Goal: Transaction & Acquisition: Book appointment/travel/reservation

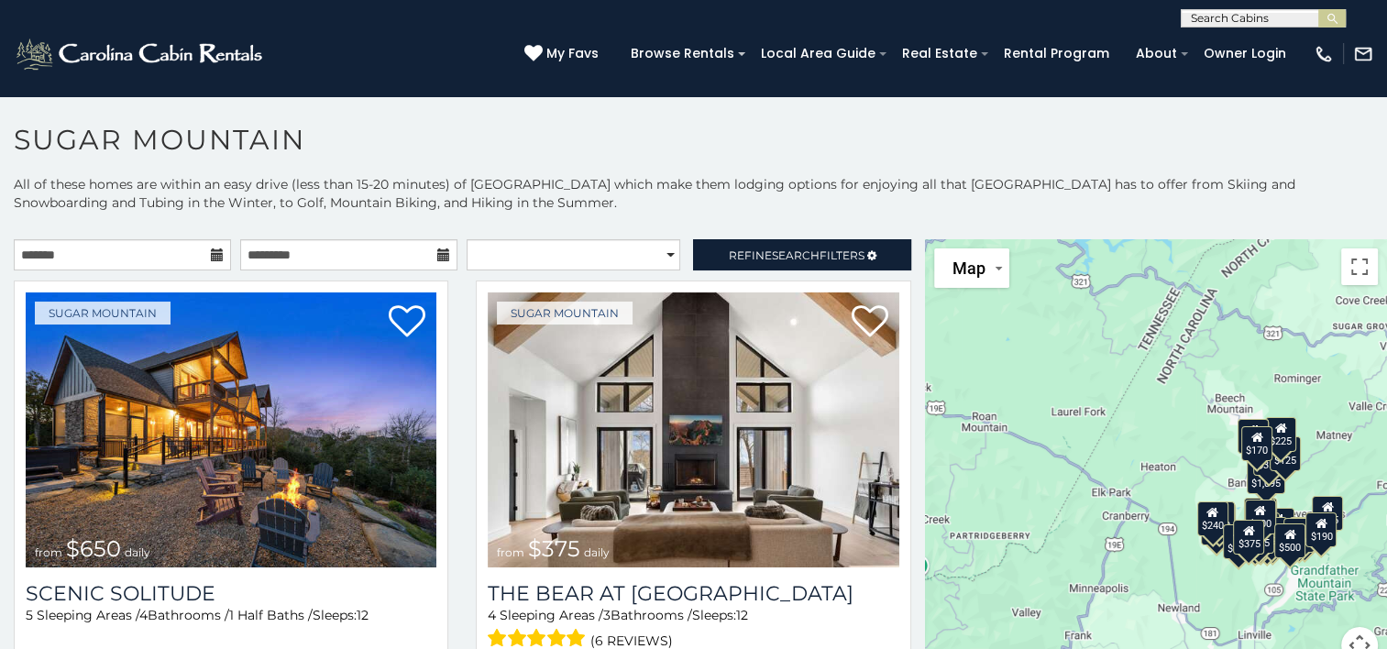
click at [211, 260] on icon at bounding box center [217, 254] width 13 height 13
click at [211, 248] on icon at bounding box center [217, 254] width 13 height 13
click at [213, 257] on icon at bounding box center [217, 254] width 13 height 13
click at [156, 249] on input "text" at bounding box center [122, 254] width 217 height 31
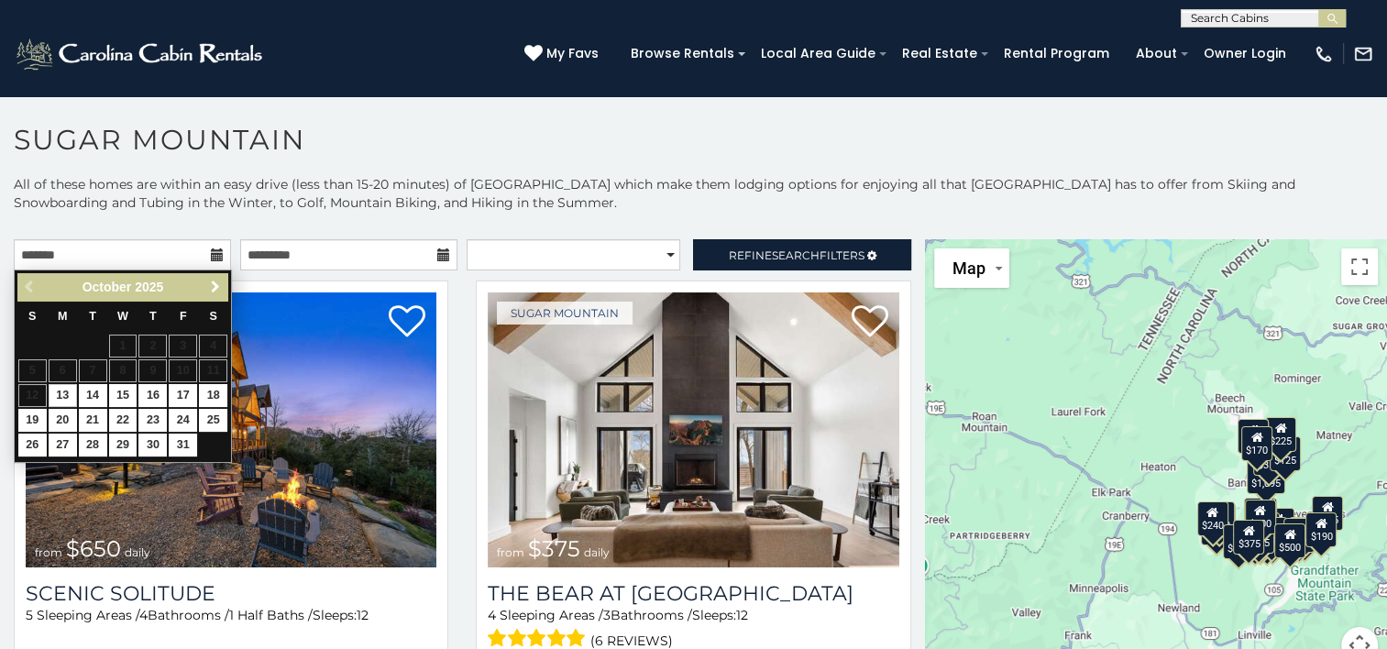
click at [215, 290] on span "Next" at bounding box center [215, 287] width 15 height 15
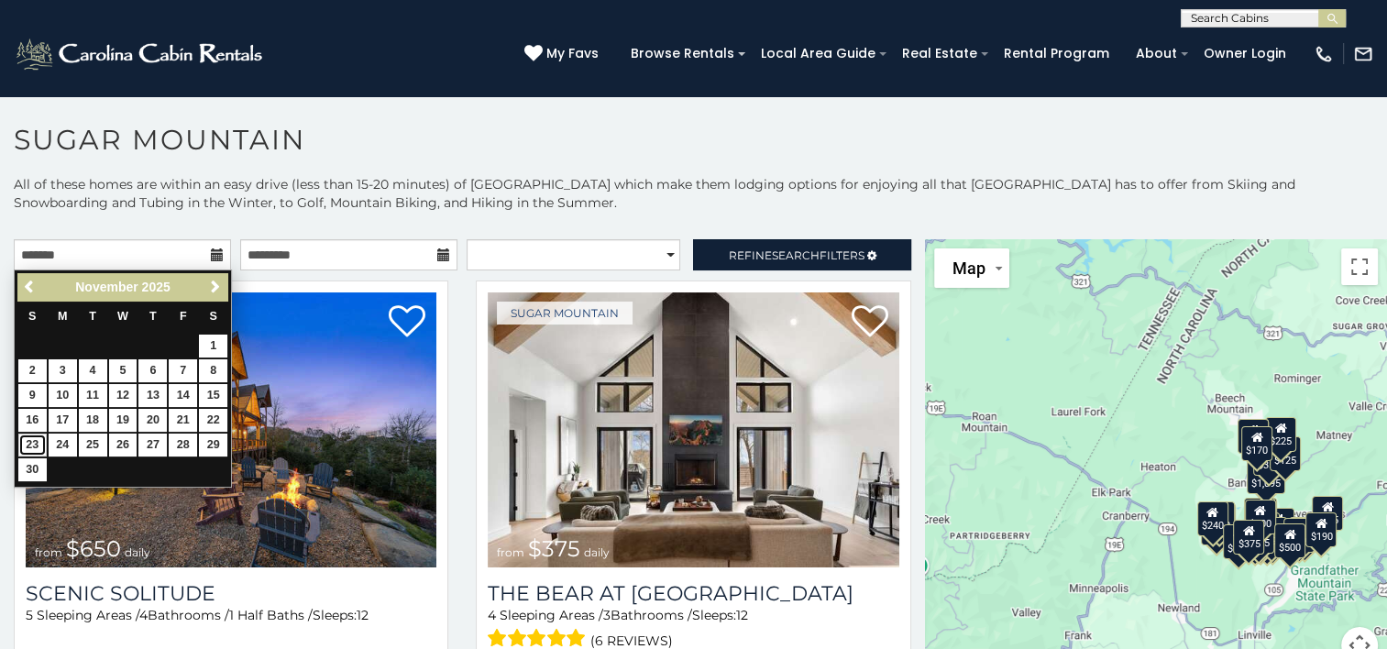
click at [29, 440] on link "23" at bounding box center [32, 445] width 28 height 23
type input "**********"
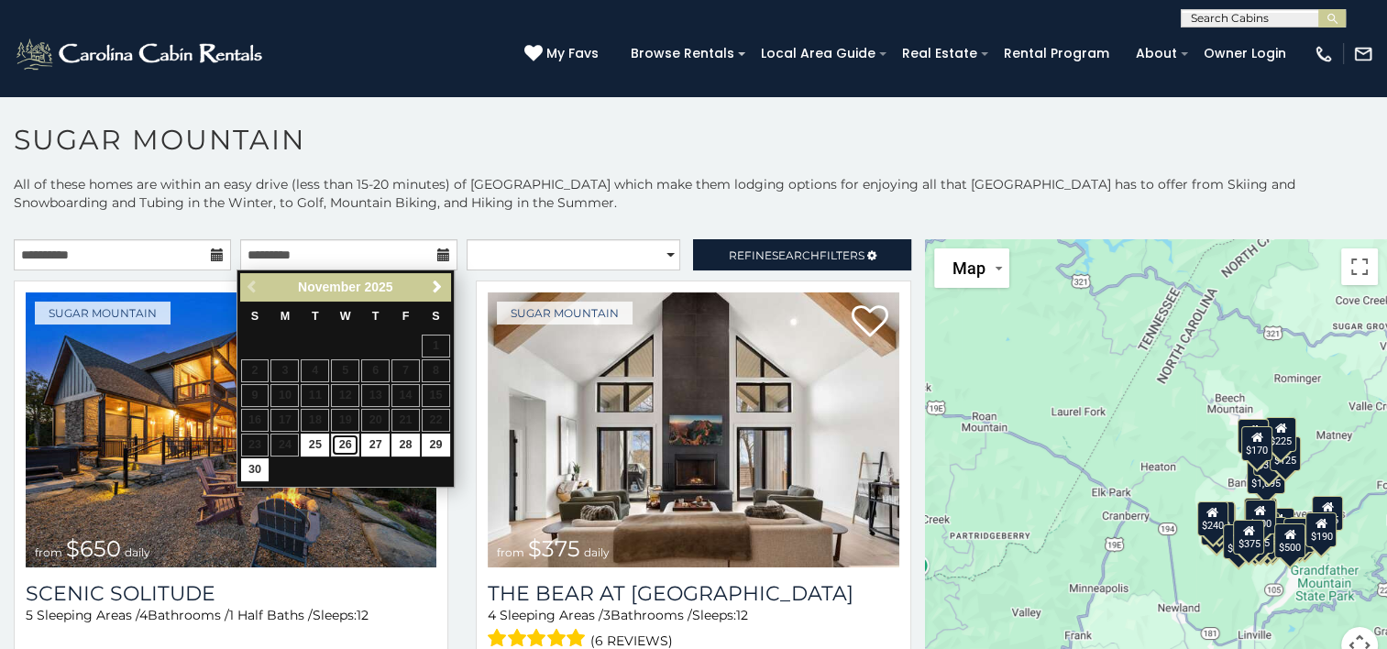
click at [335, 436] on link "26" at bounding box center [345, 445] width 28 height 23
type input "**********"
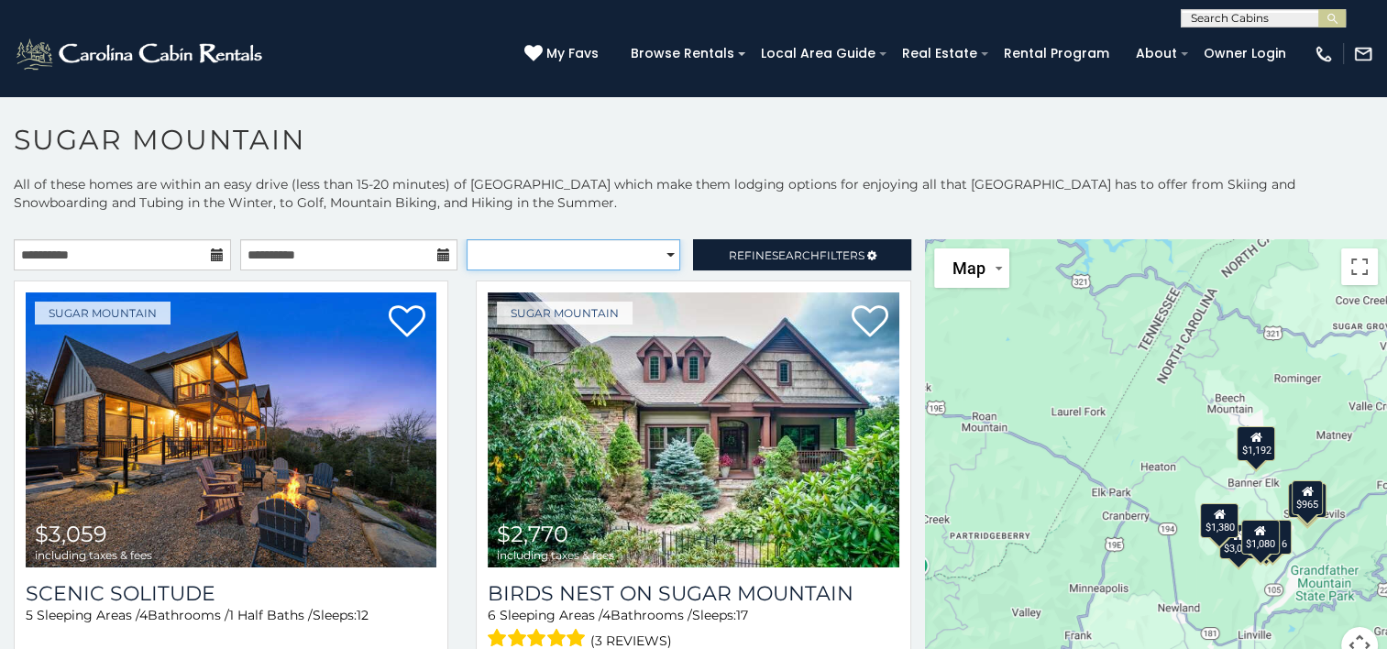
click at [644, 257] on select "**********" at bounding box center [574, 254] width 214 height 31
click at [642, 258] on select "**********" at bounding box center [574, 254] width 214 height 31
click at [730, 253] on span "Refine Search Filters" at bounding box center [797, 255] width 136 height 14
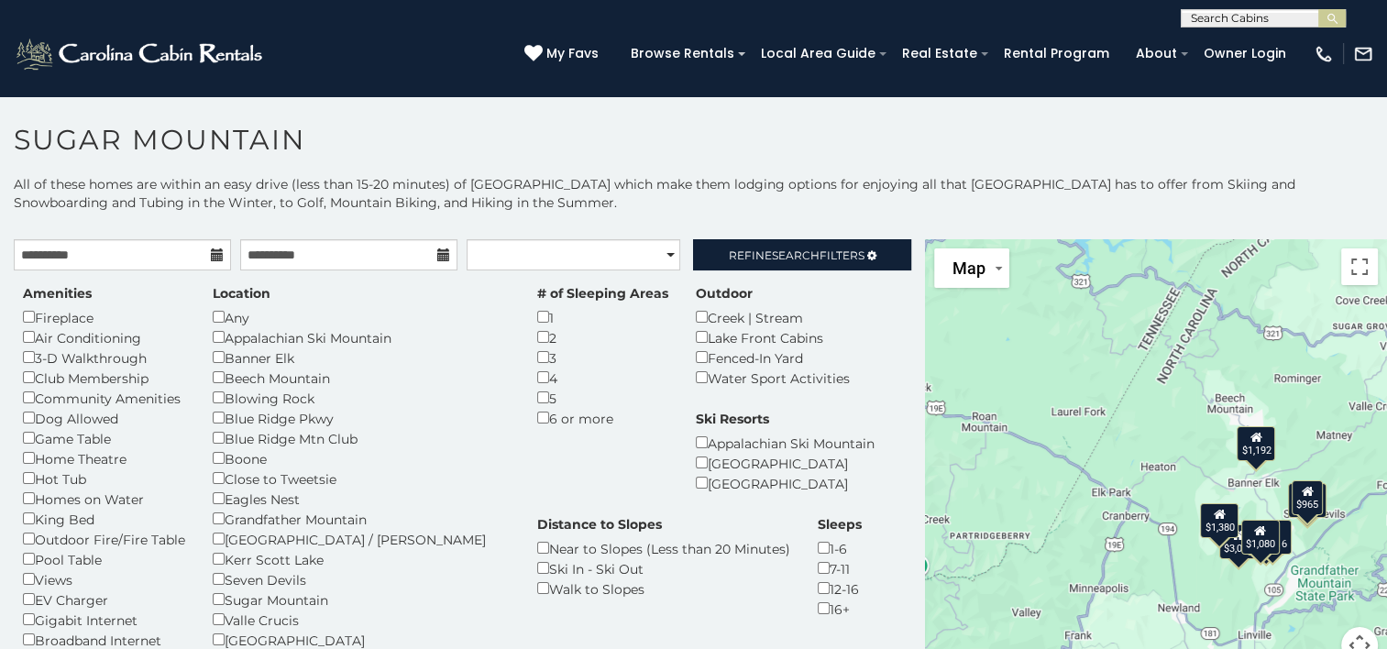
drag, startPoint x: 730, startPoint y: 253, endPoint x: 778, endPoint y: 200, distance: 71.4
click at [778, 200] on p "All of these homes are within an easy drive (less than 15-20 minutes) of Sugar …" at bounding box center [693, 202] width 1387 height 55
click at [867, 257] on icon at bounding box center [871, 255] width 9 height 11
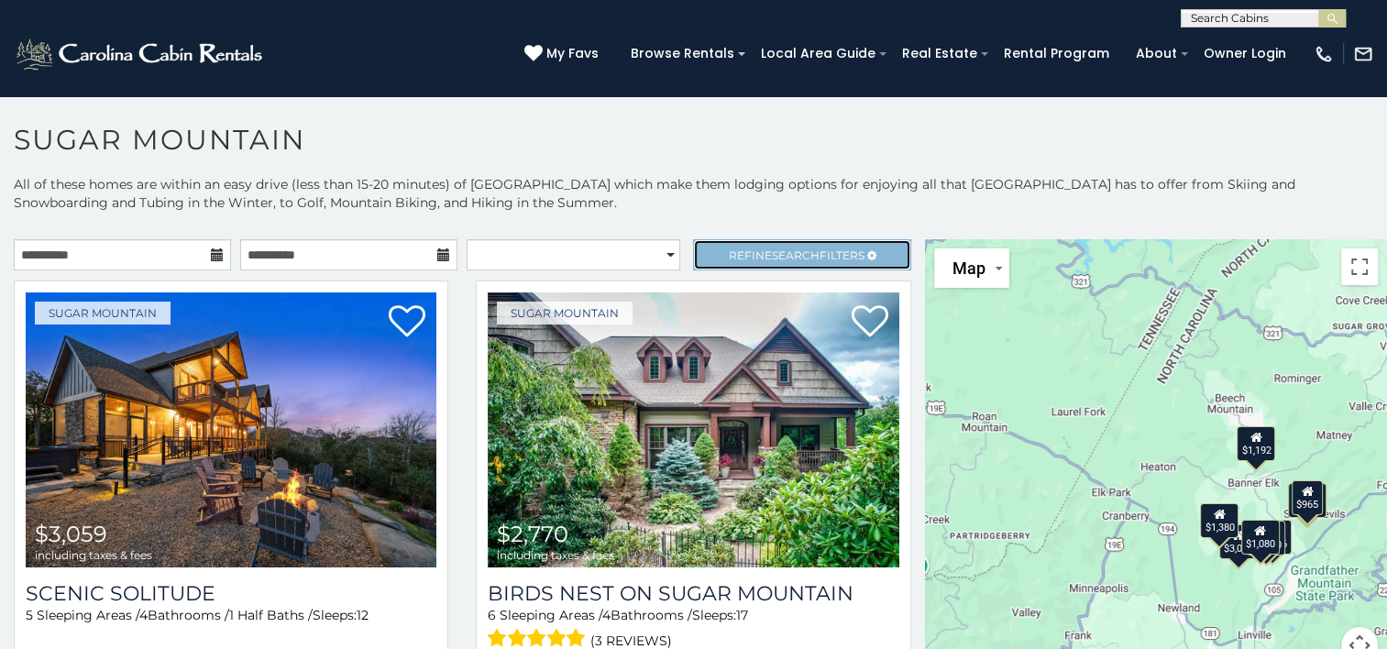
click at [729, 252] on span "Refine Search Filters" at bounding box center [797, 255] width 136 height 14
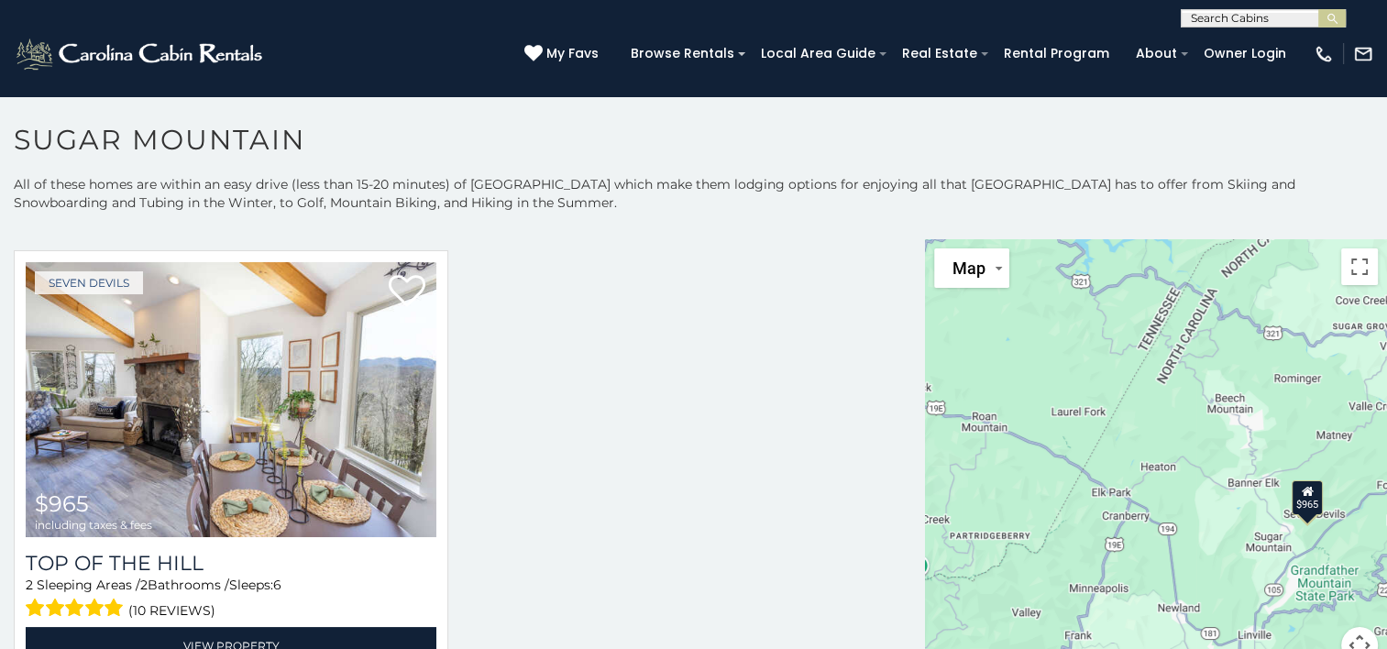
scroll to position [564, 0]
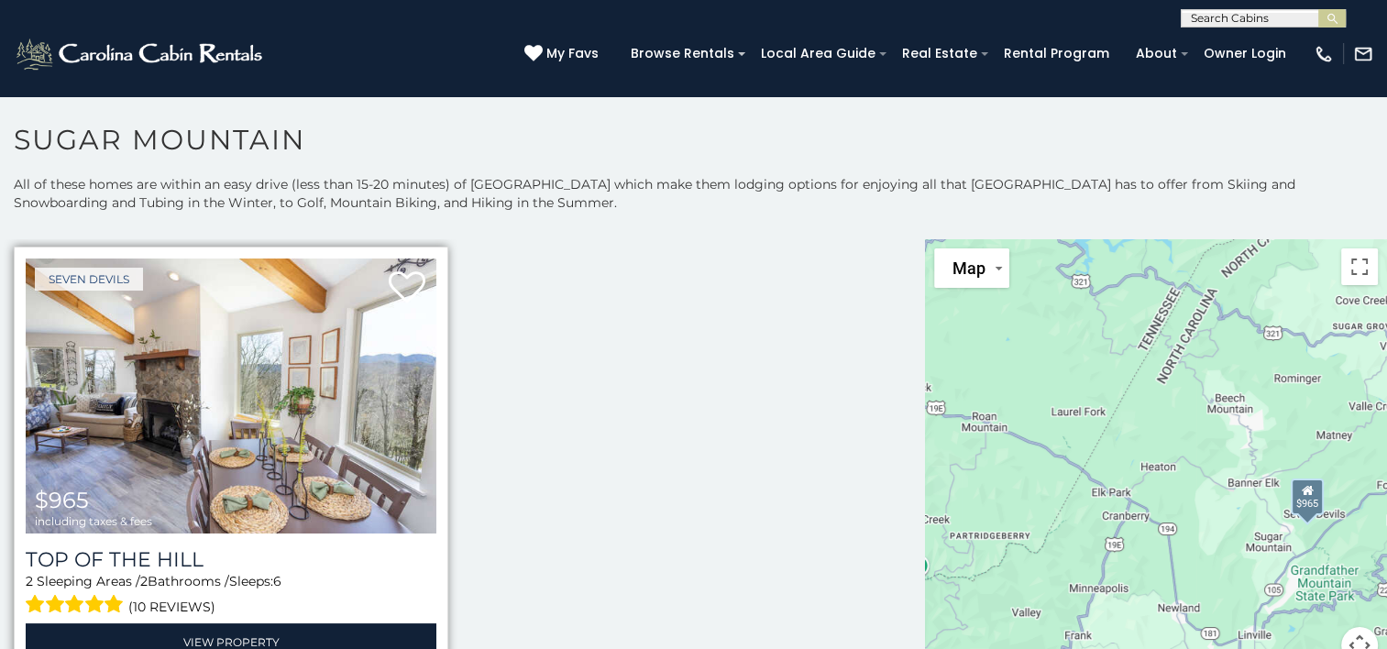
click at [296, 447] on img at bounding box center [231, 395] width 411 height 275
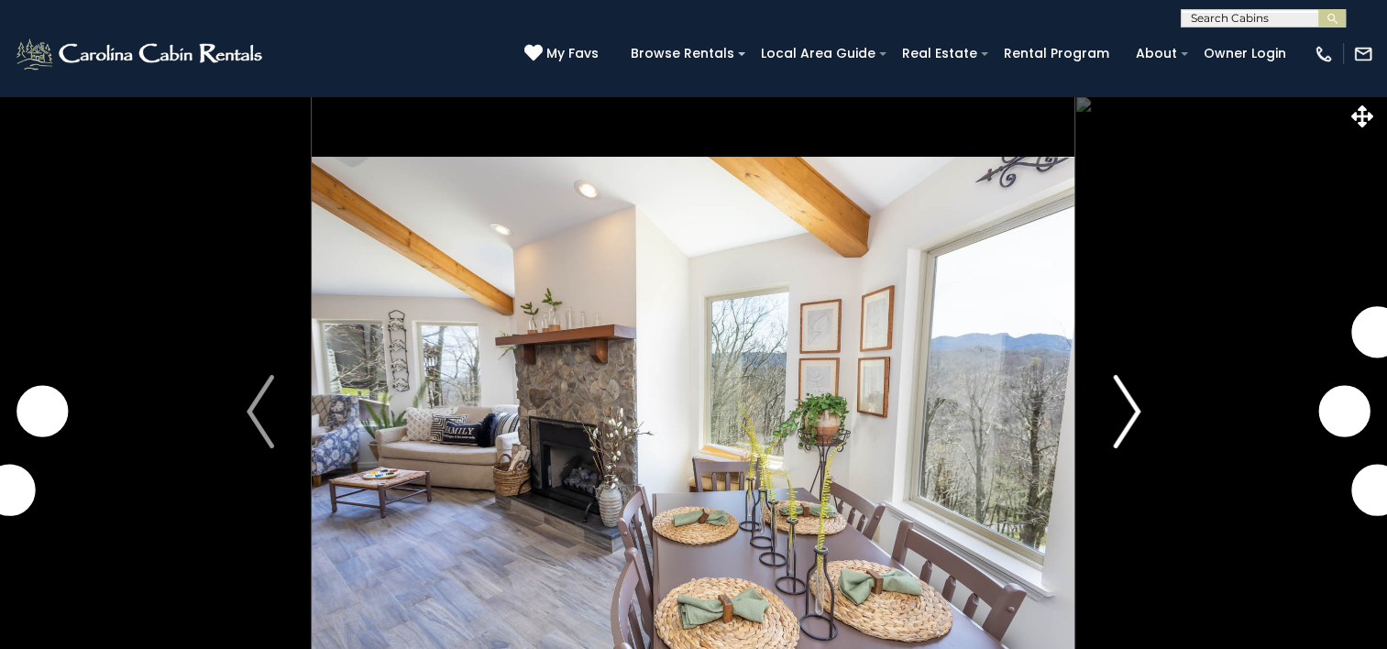
click at [1133, 414] on img "Next" at bounding box center [1126, 411] width 27 height 73
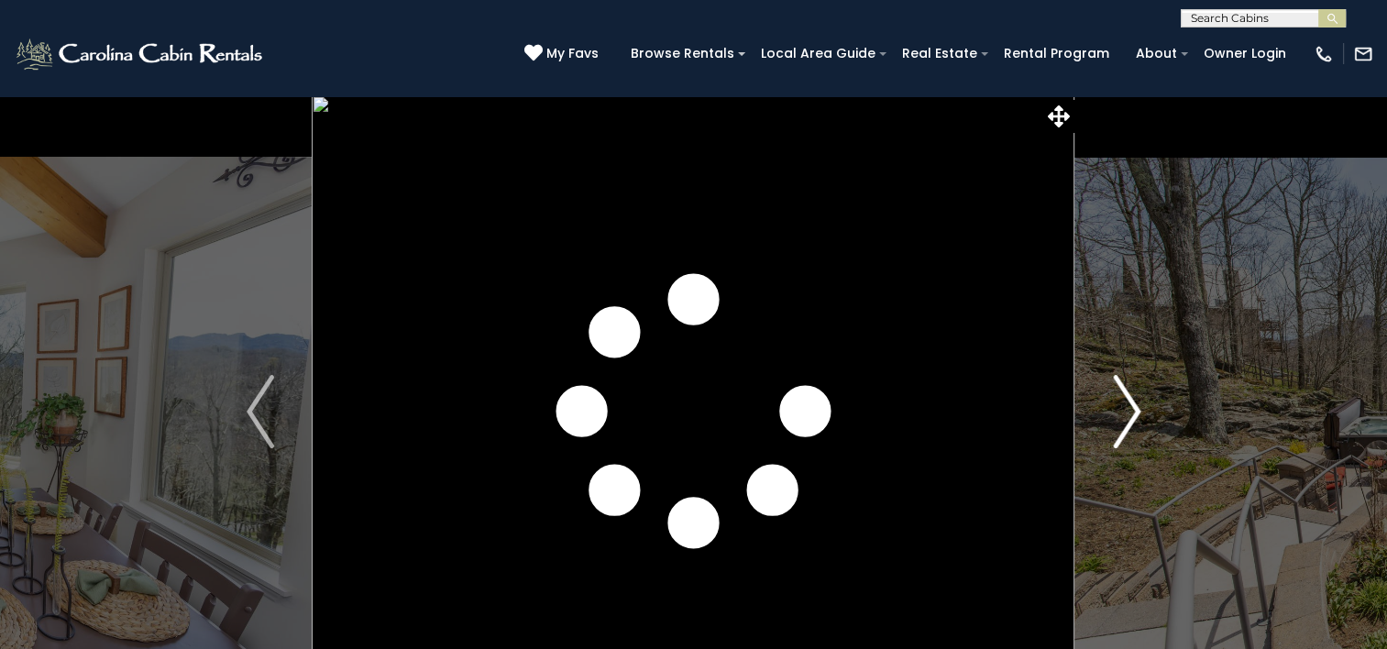
click at [1133, 414] on img "Next" at bounding box center [1126, 411] width 27 height 73
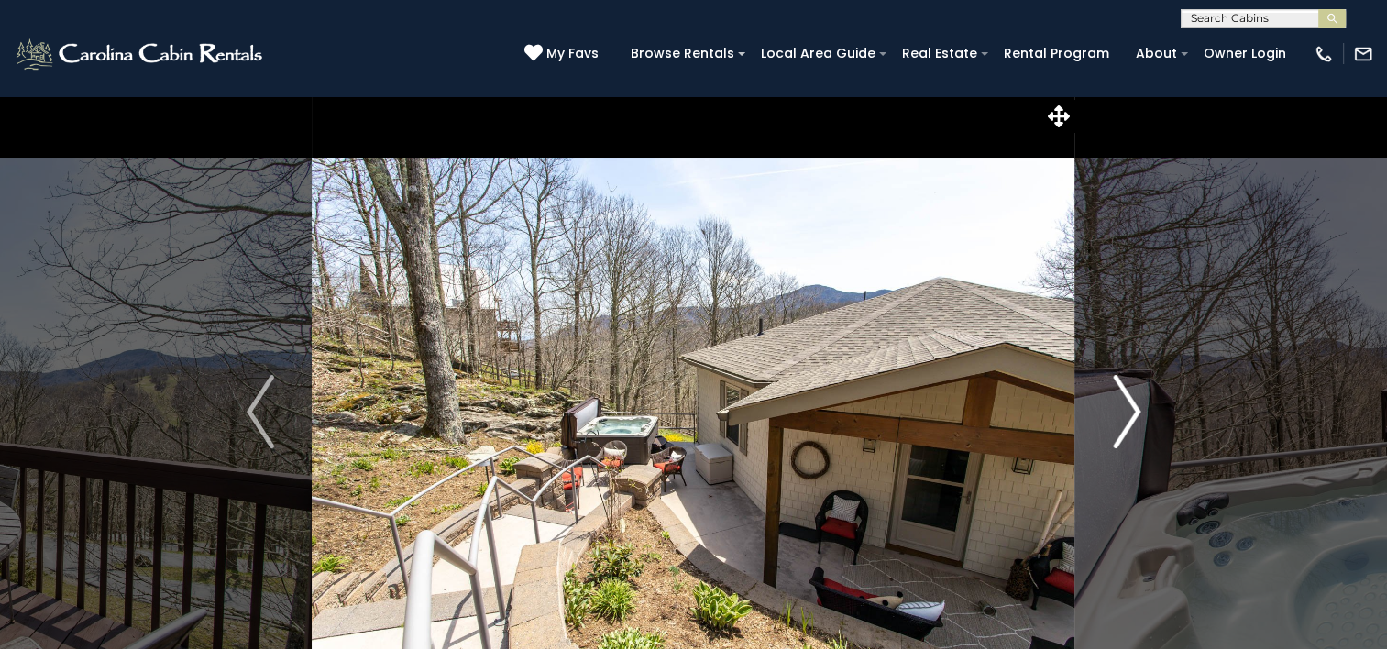
click at [1133, 414] on img "Next" at bounding box center [1126, 411] width 27 height 73
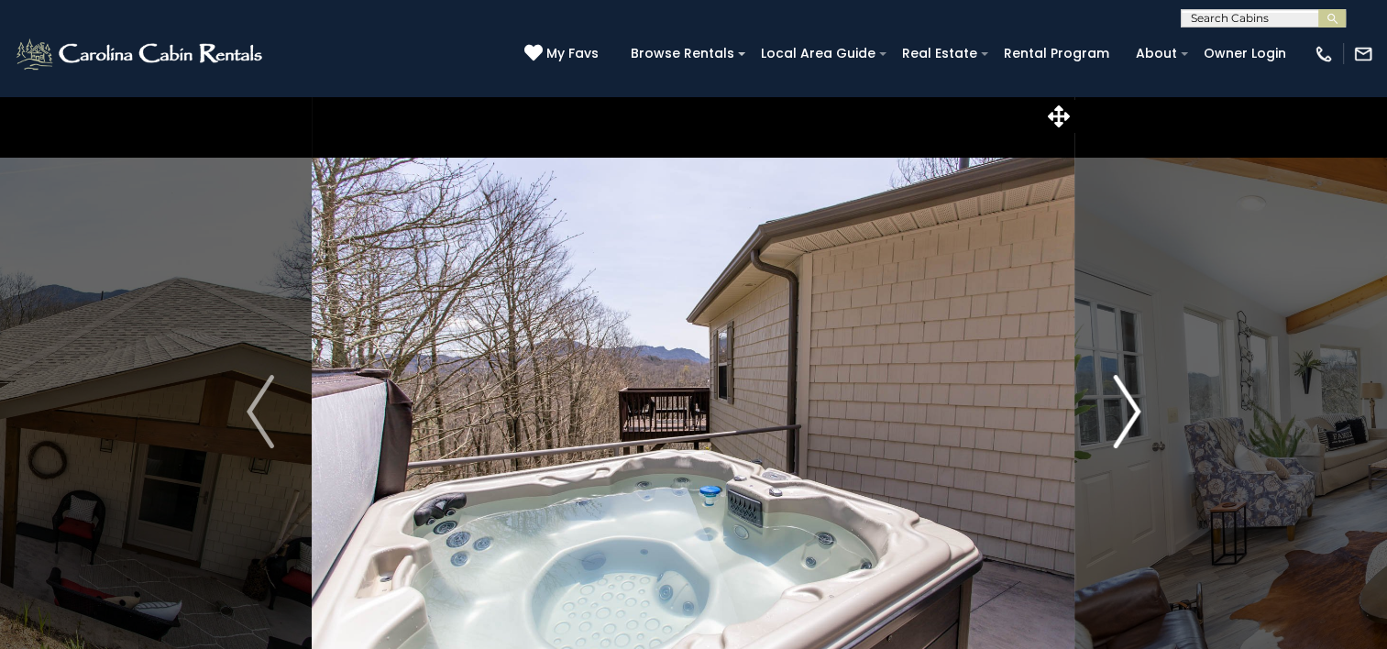
click at [1133, 414] on img "Next" at bounding box center [1126, 411] width 27 height 73
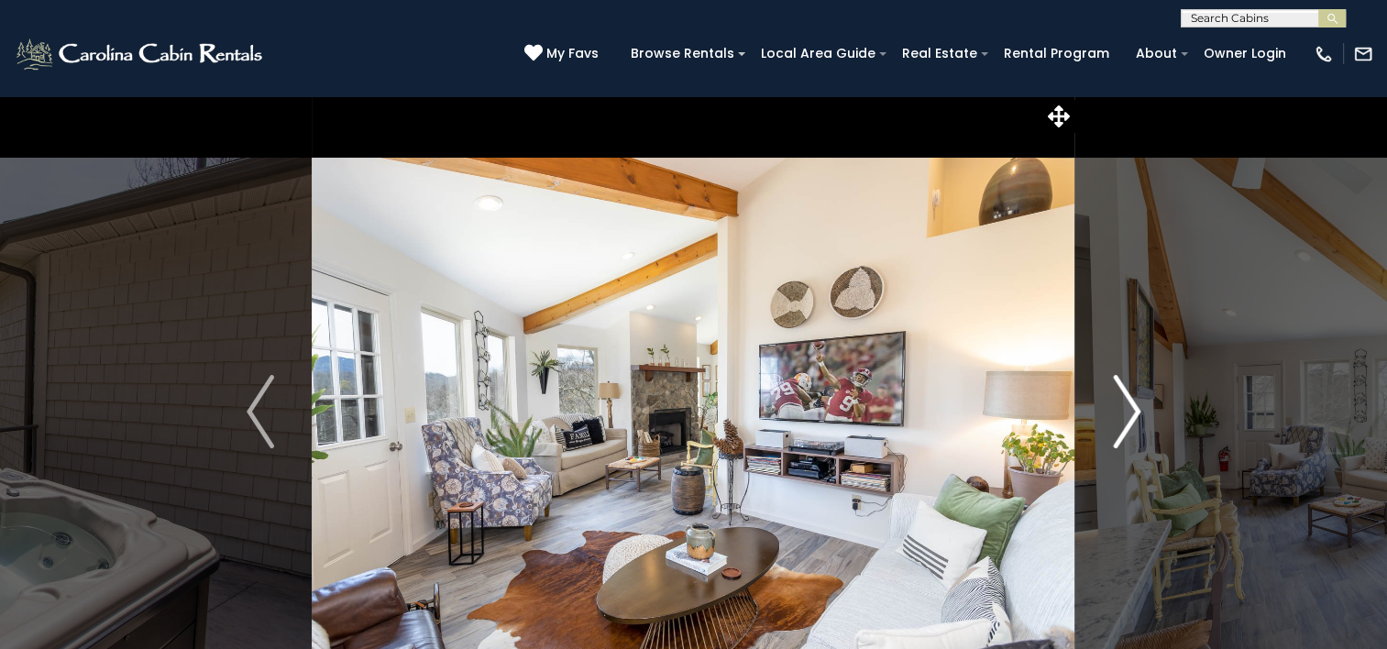
click at [1133, 414] on img "Next" at bounding box center [1126, 411] width 27 height 73
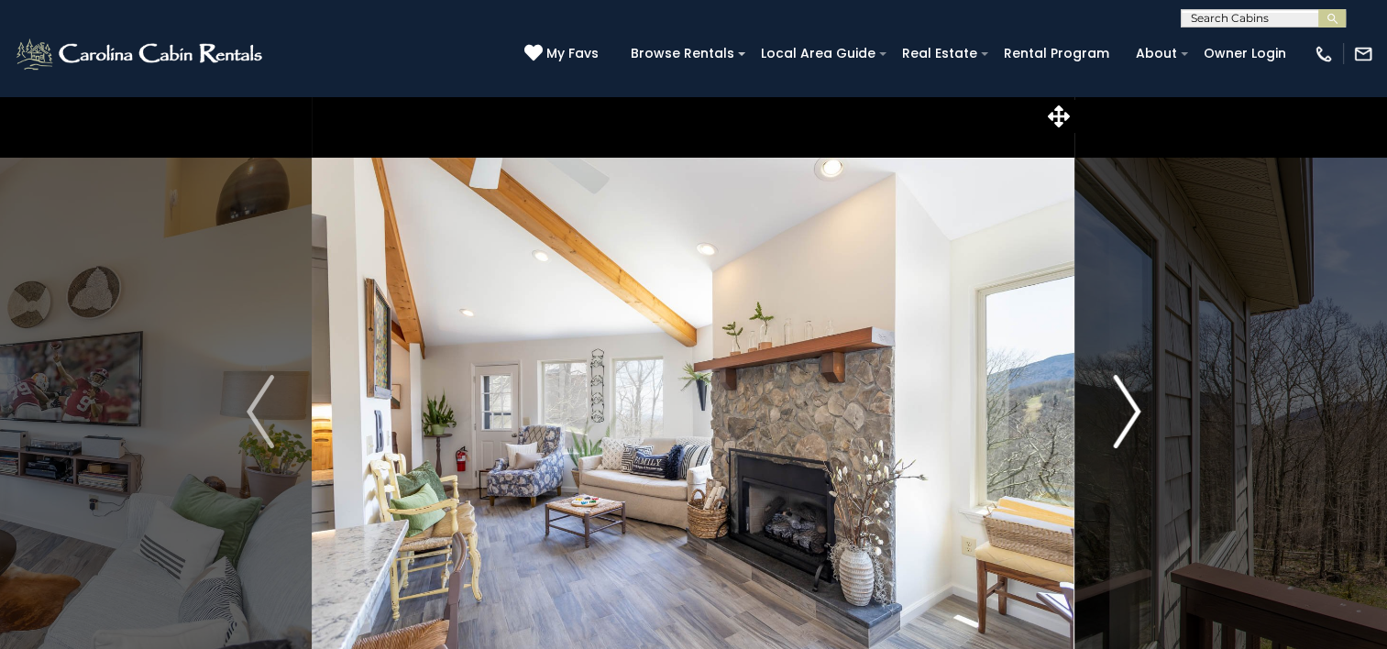
click at [1133, 414] on img "Next" at bounding box center [1126, 411] width 27 height 73
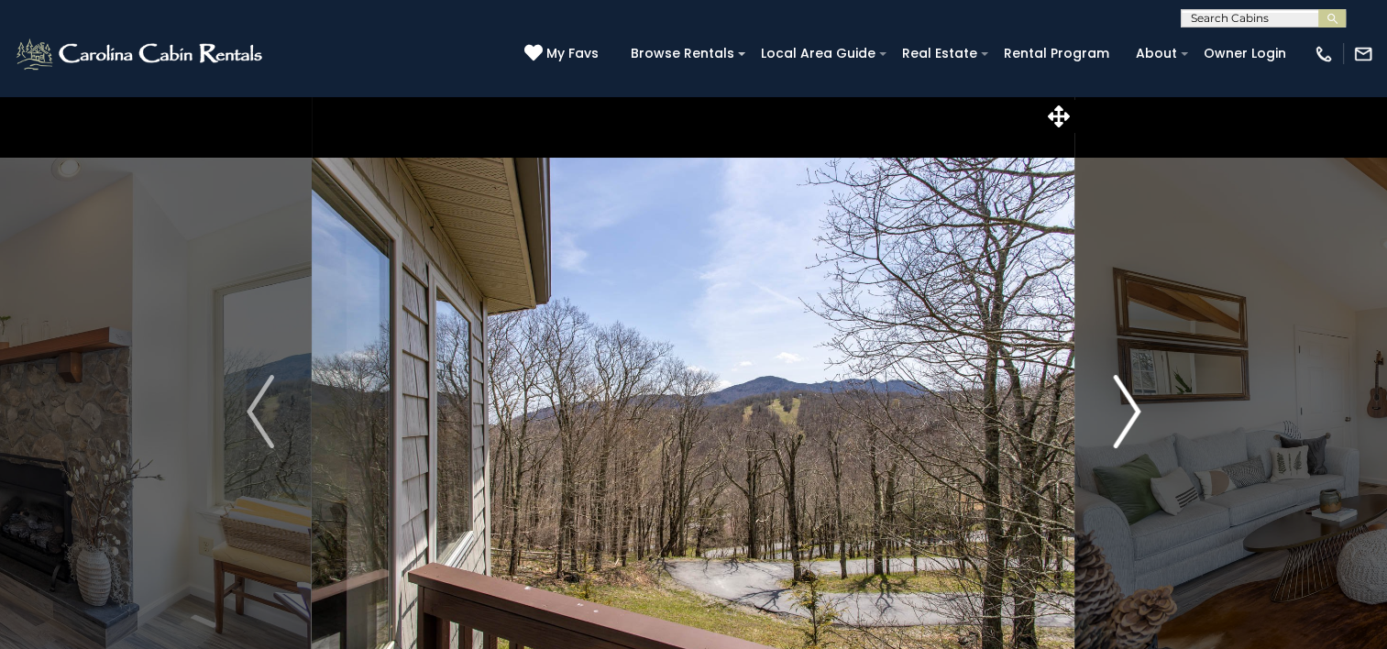
click at [1133, 414] on img "Next" at bounding box center [1126, 411] width 27 height 73
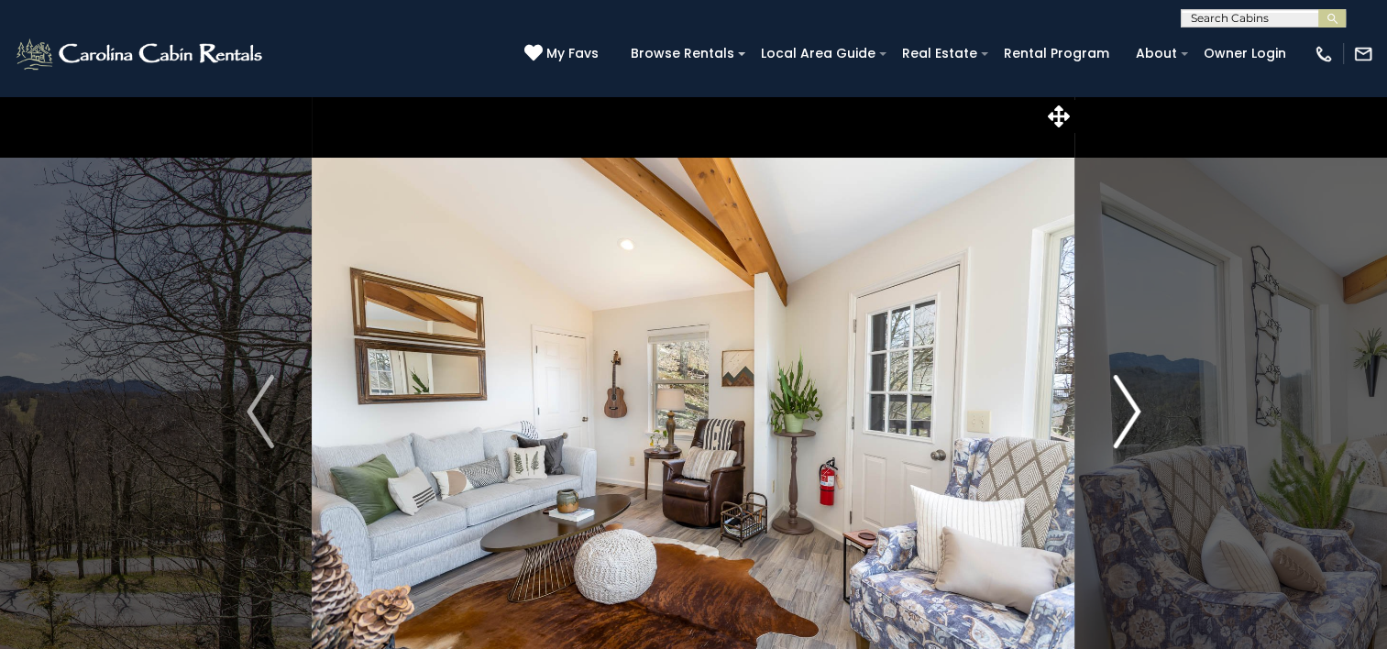
click at [1133, 414] on img "Next" at bounding box center [1126, 411] width 27 height 73
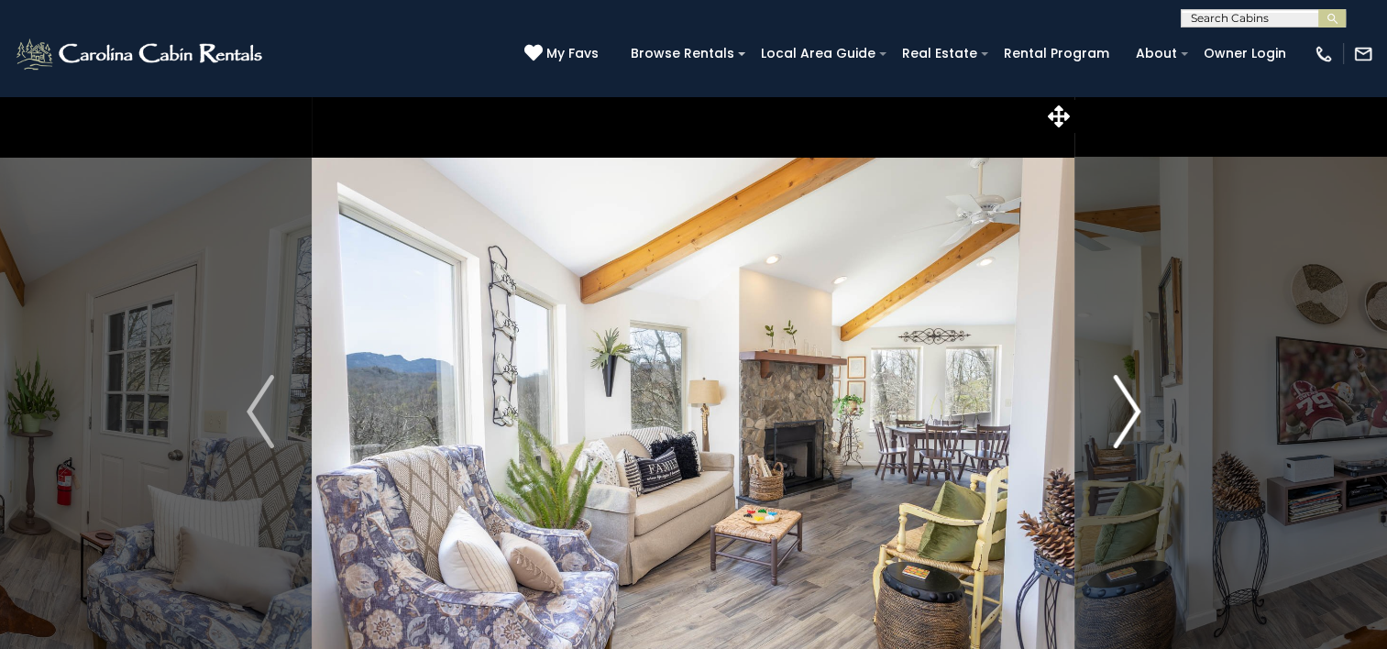
click at [1133, 414] on img "Next" at bounding box center [1126, 411] width 27 height 73
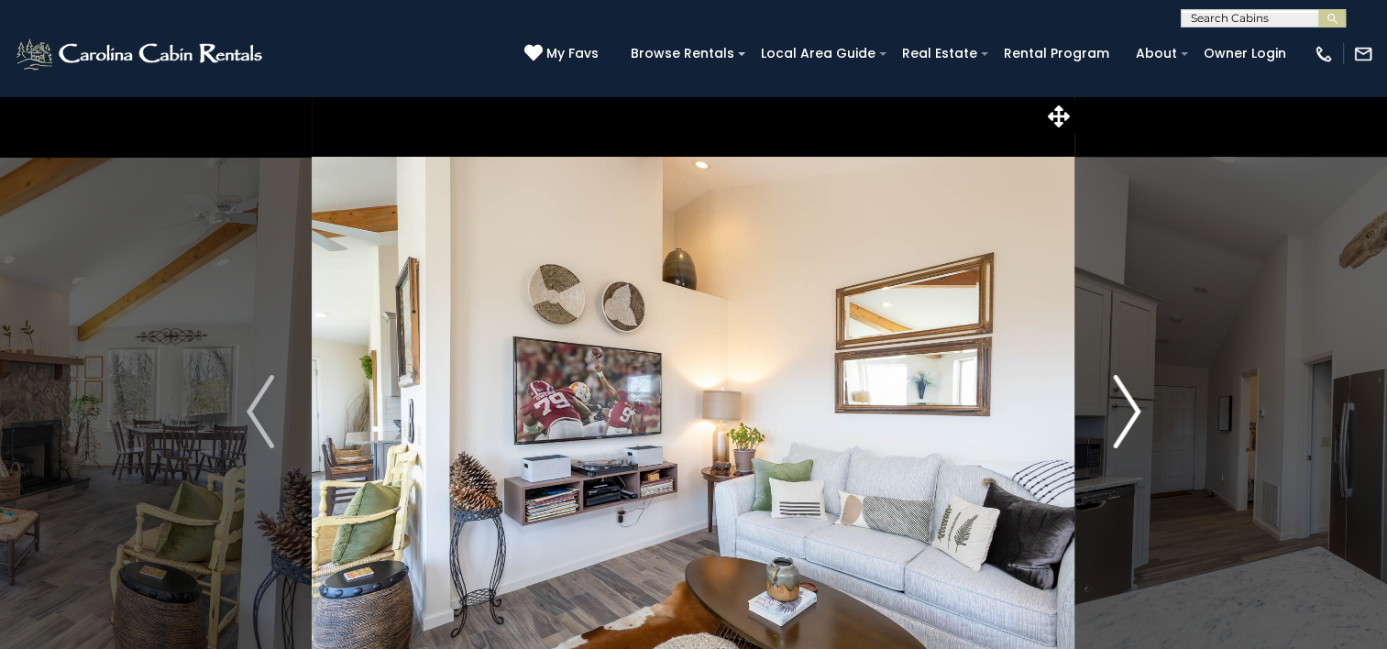
click at [1133, 414] on img "Next" at bounding box center [1126, 411] width 27 height 73
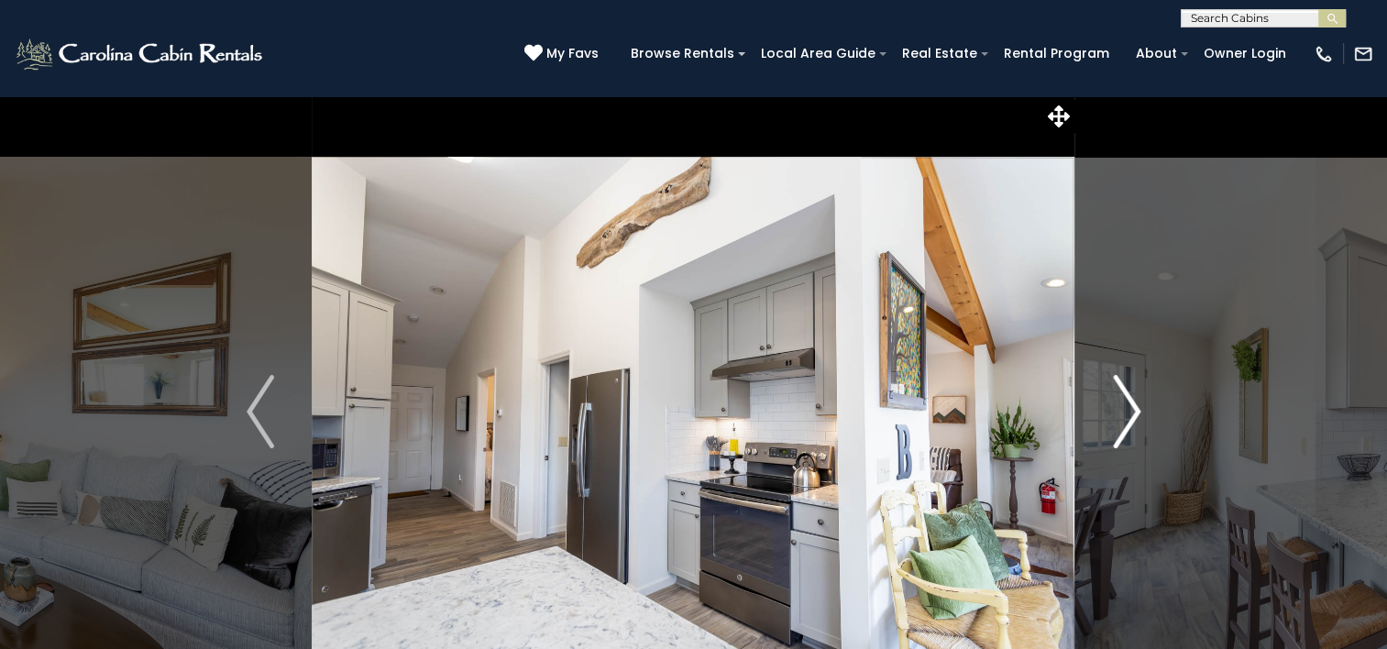
click at [1133, 414] on img "Next" at bounding box center [1126, 411] width 27 height 73
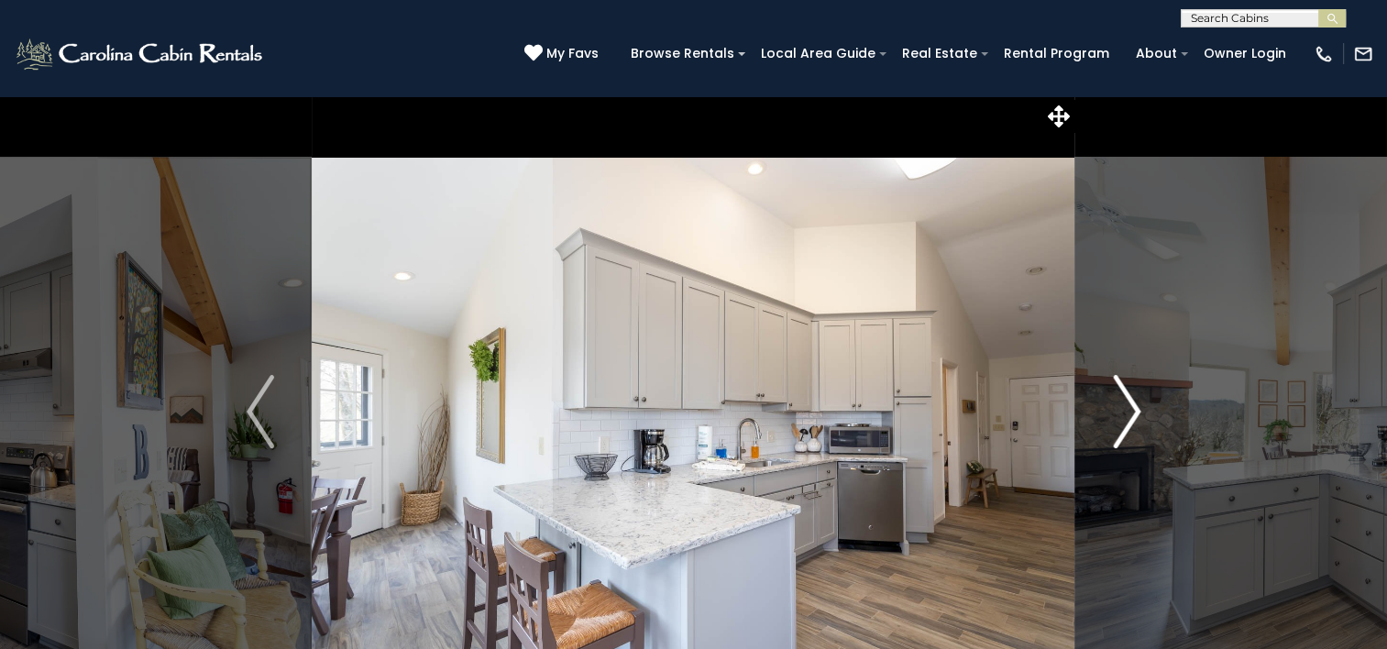
click at [1133, 414] on img "Next" at bounding box center [1126, 411] width 27 height 73
